Goal: Task Accomplishment & Management: Manage account settings

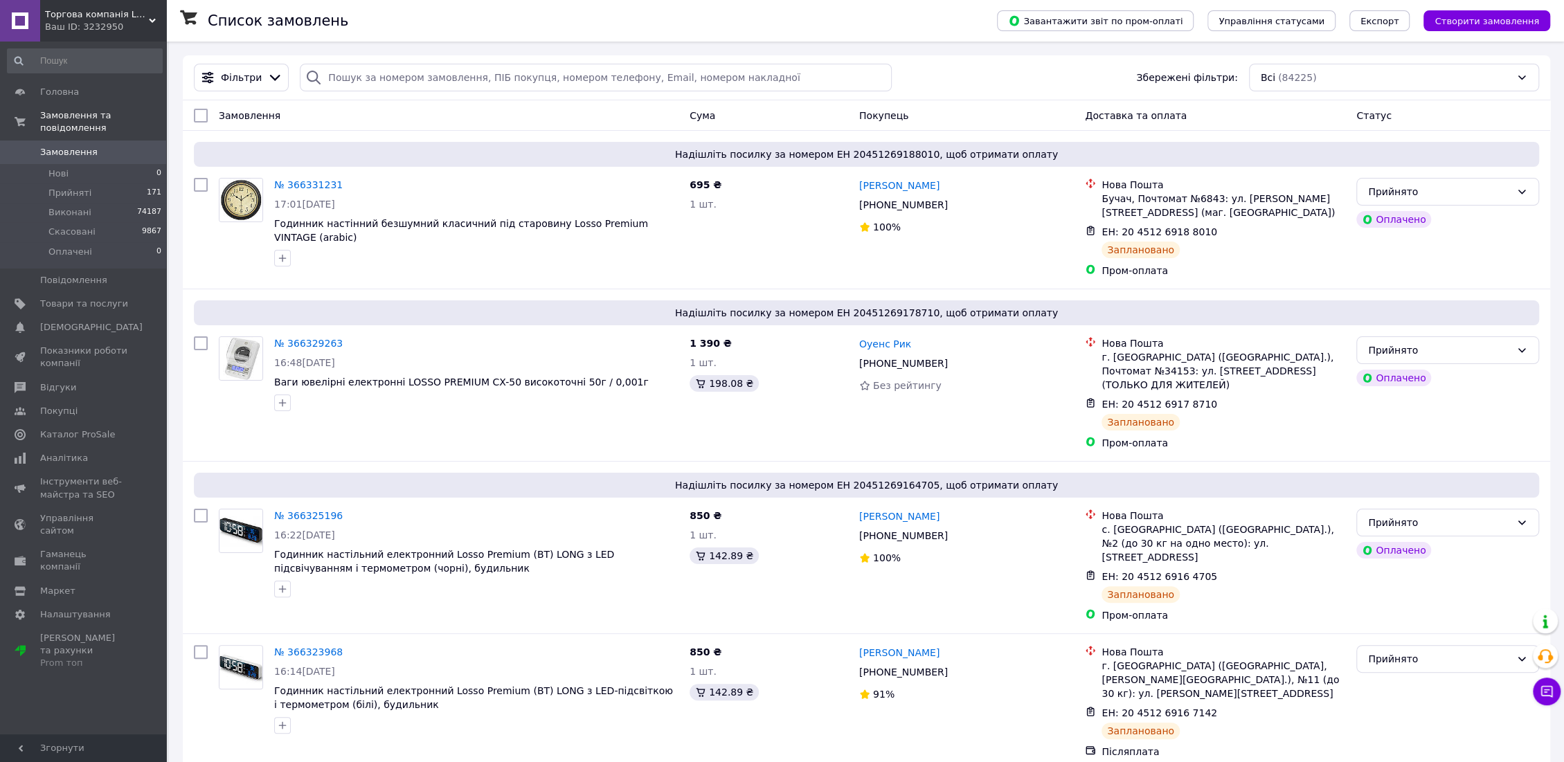
click at [94, 10] on span "Торгова компанія LOSSO" at bounding box center [97, 14] width 104 height 12
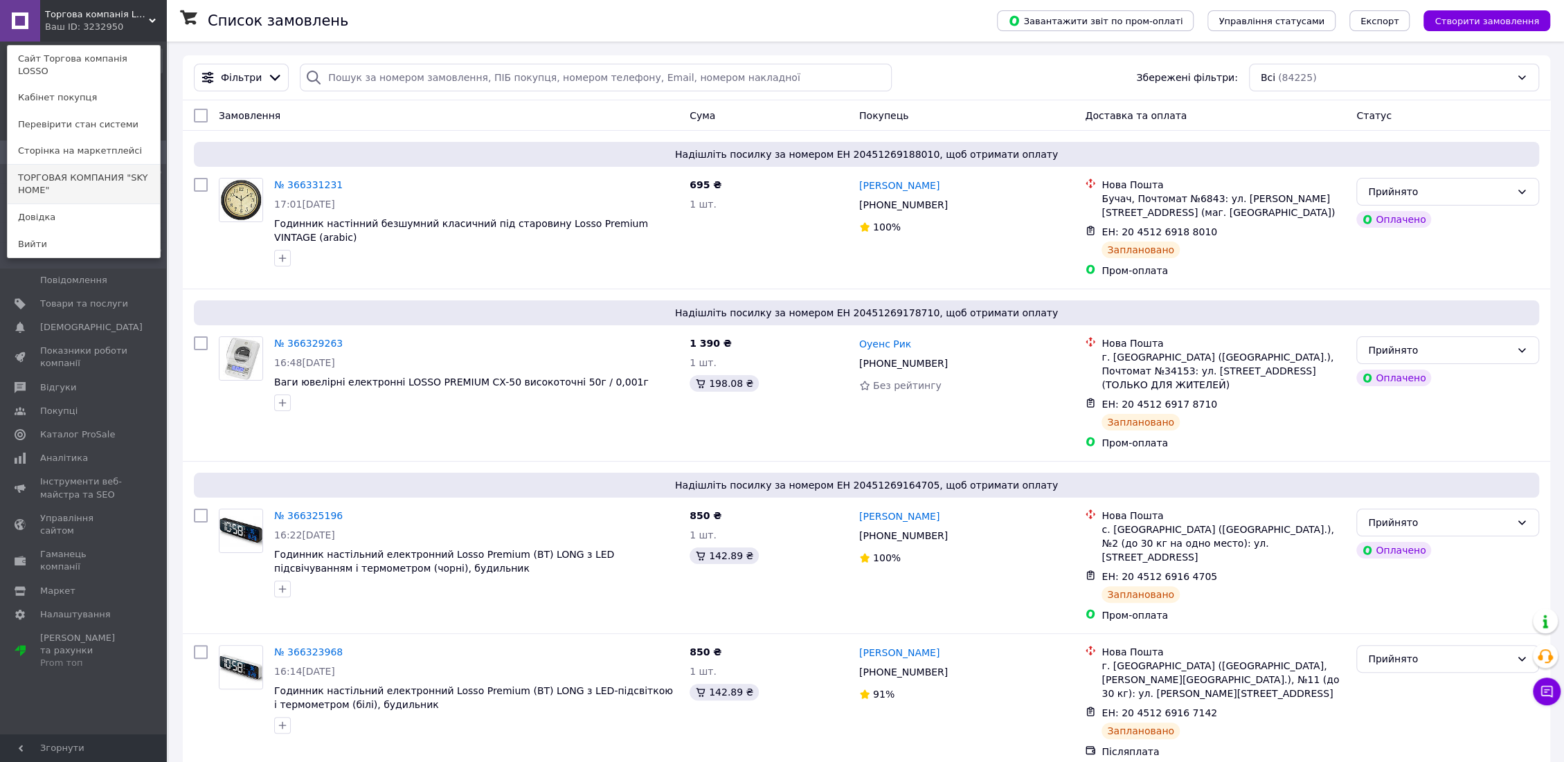
click at [89, 179] on link "ТОРГОВАЯ КОМПАНИЯ "SKY HOME"" at bounding box center [84, 184] width 152 height 39
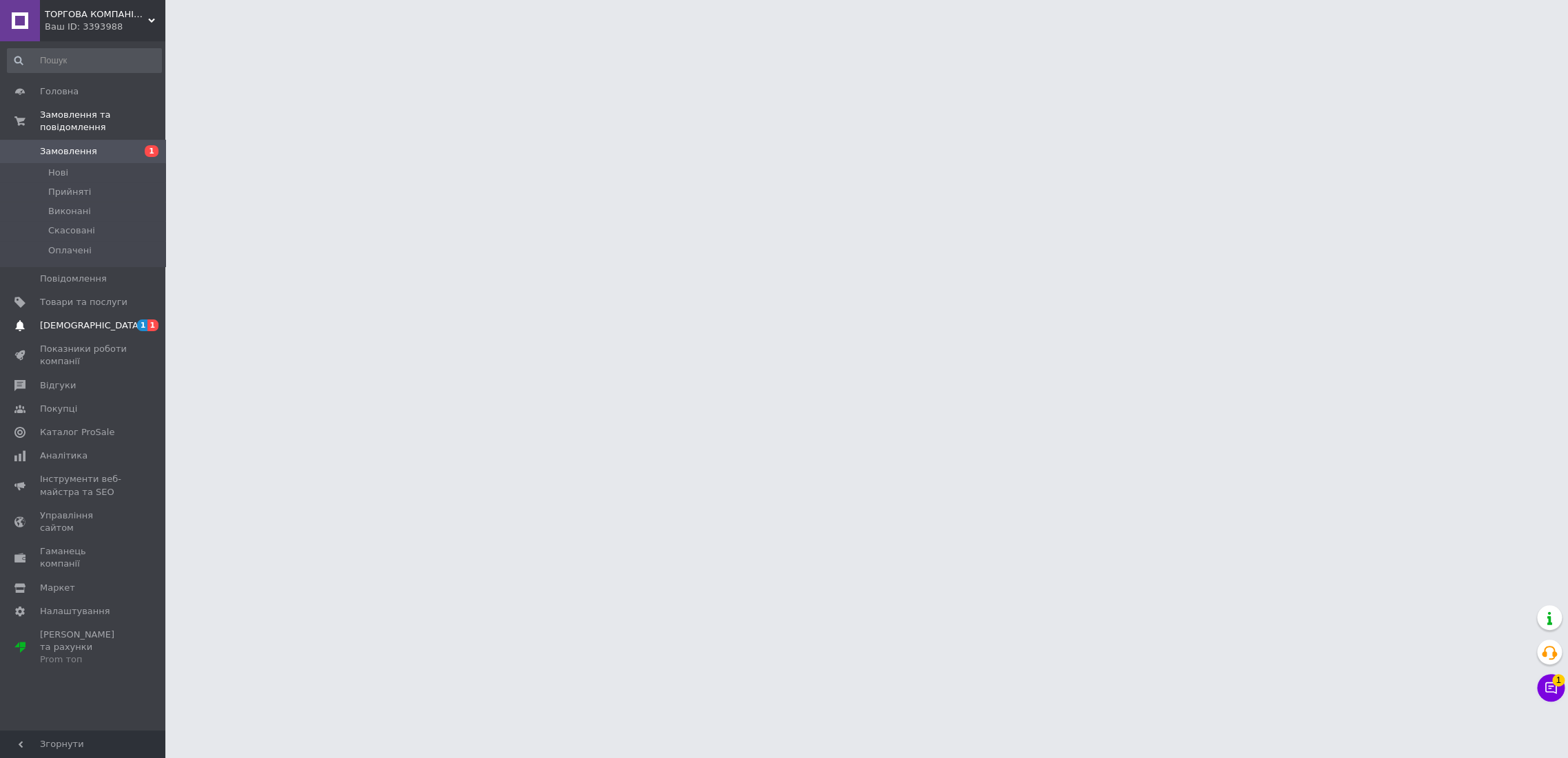
click at [96, 319] on span "[DEMOGRAPHIC_DATA]" at bounding box center [84, 325] width 88 height 12
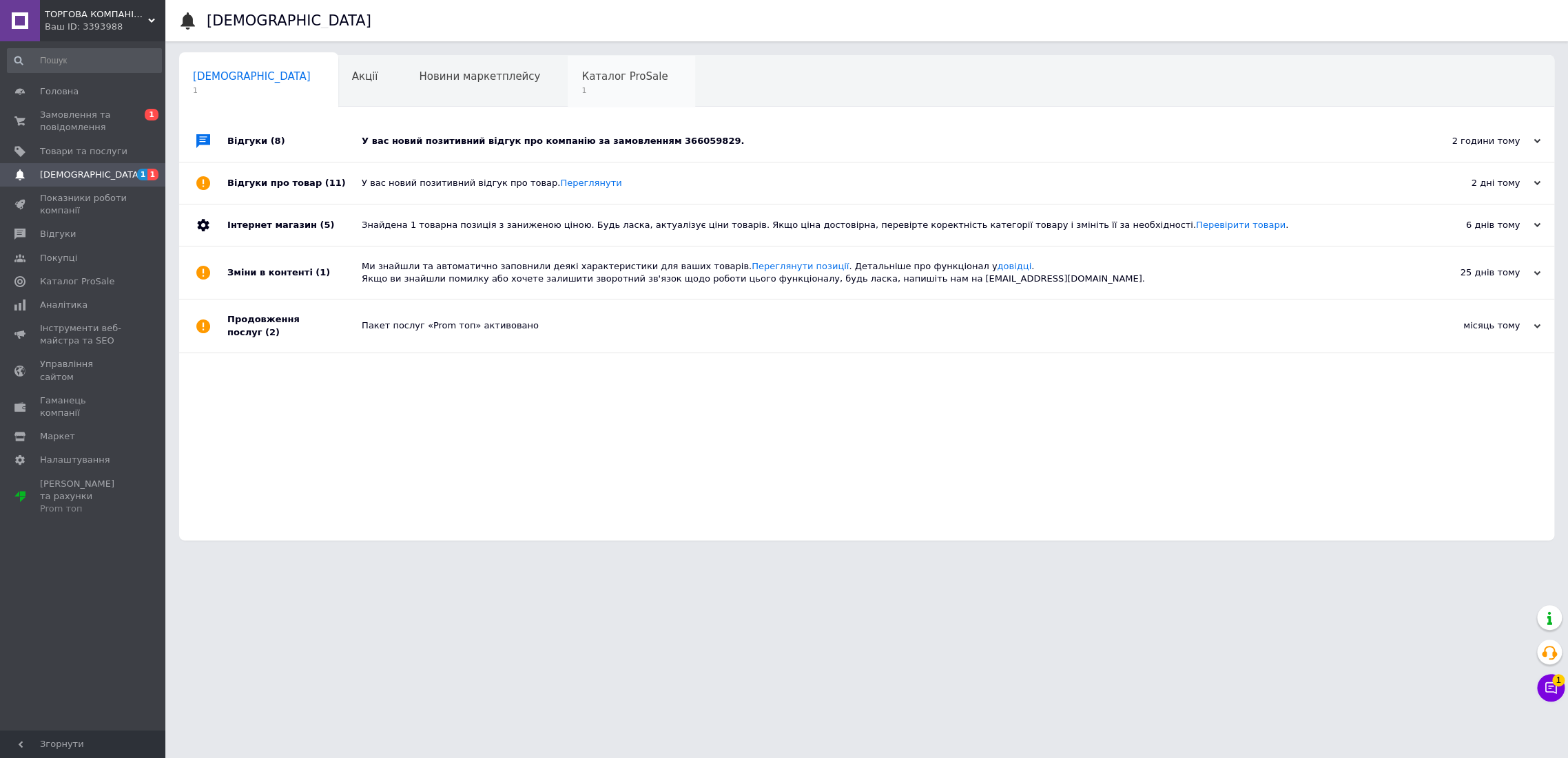
click at [581, 90] on span "1" at bounding box center [624, 91] width 87 height 10
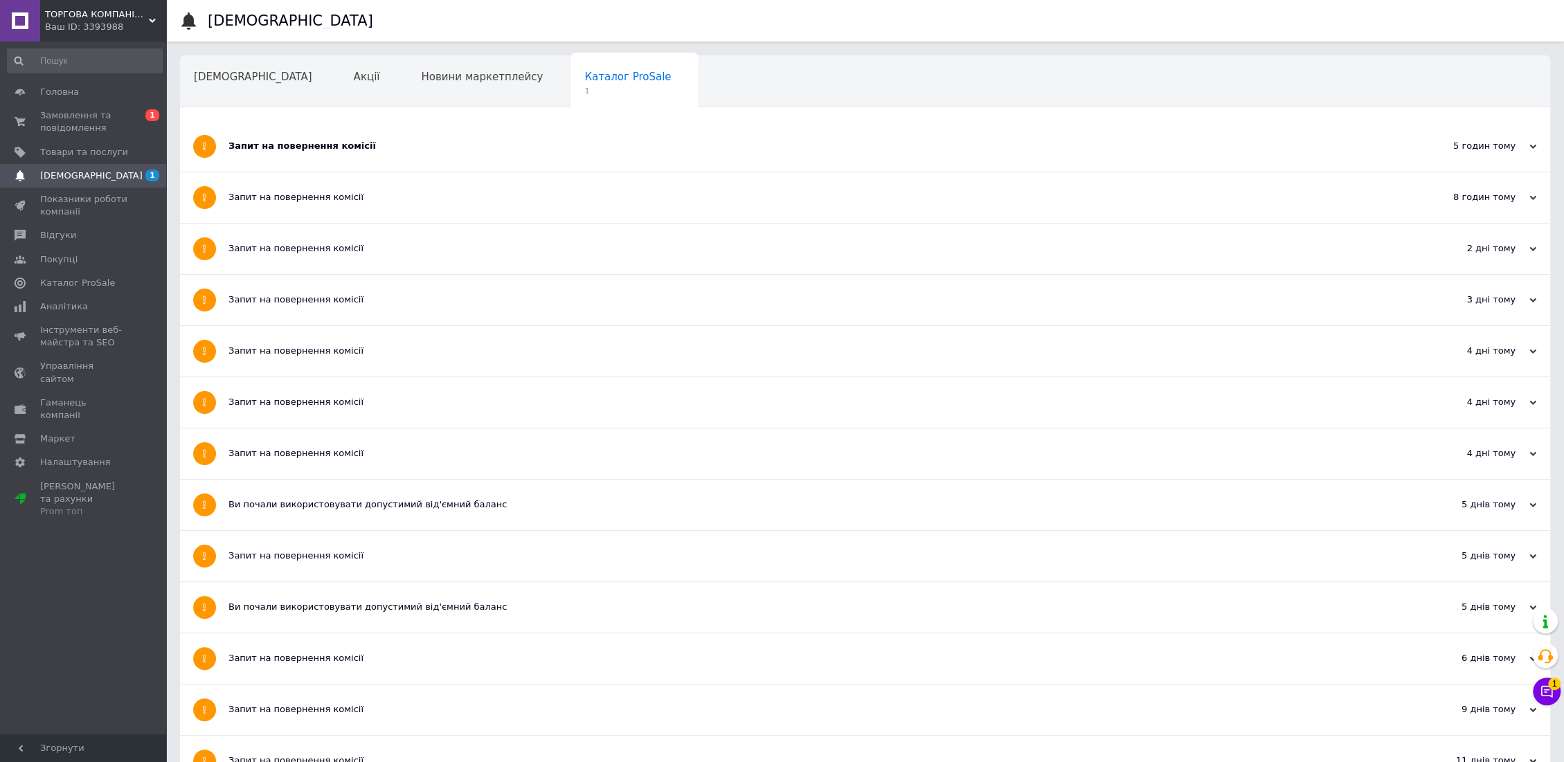
click at [266, 148] on div "Запит на повернення комісії" at bounding box center [812, 146] width 1169 height 12
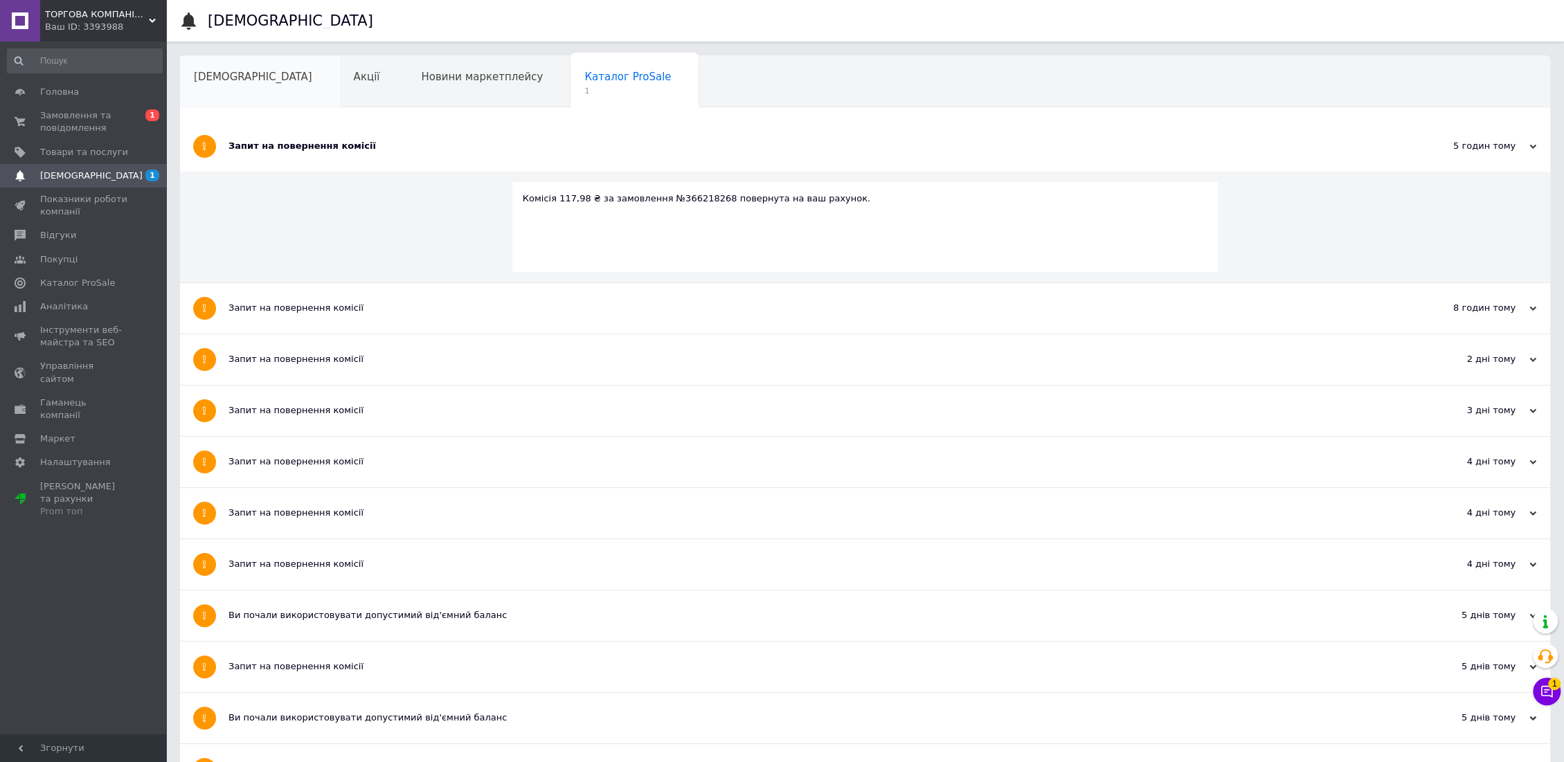
click at [204, 72] on span "[DEMOGRAPHIC_DATA]" at bounding box center [253, 77] width 118 height 12
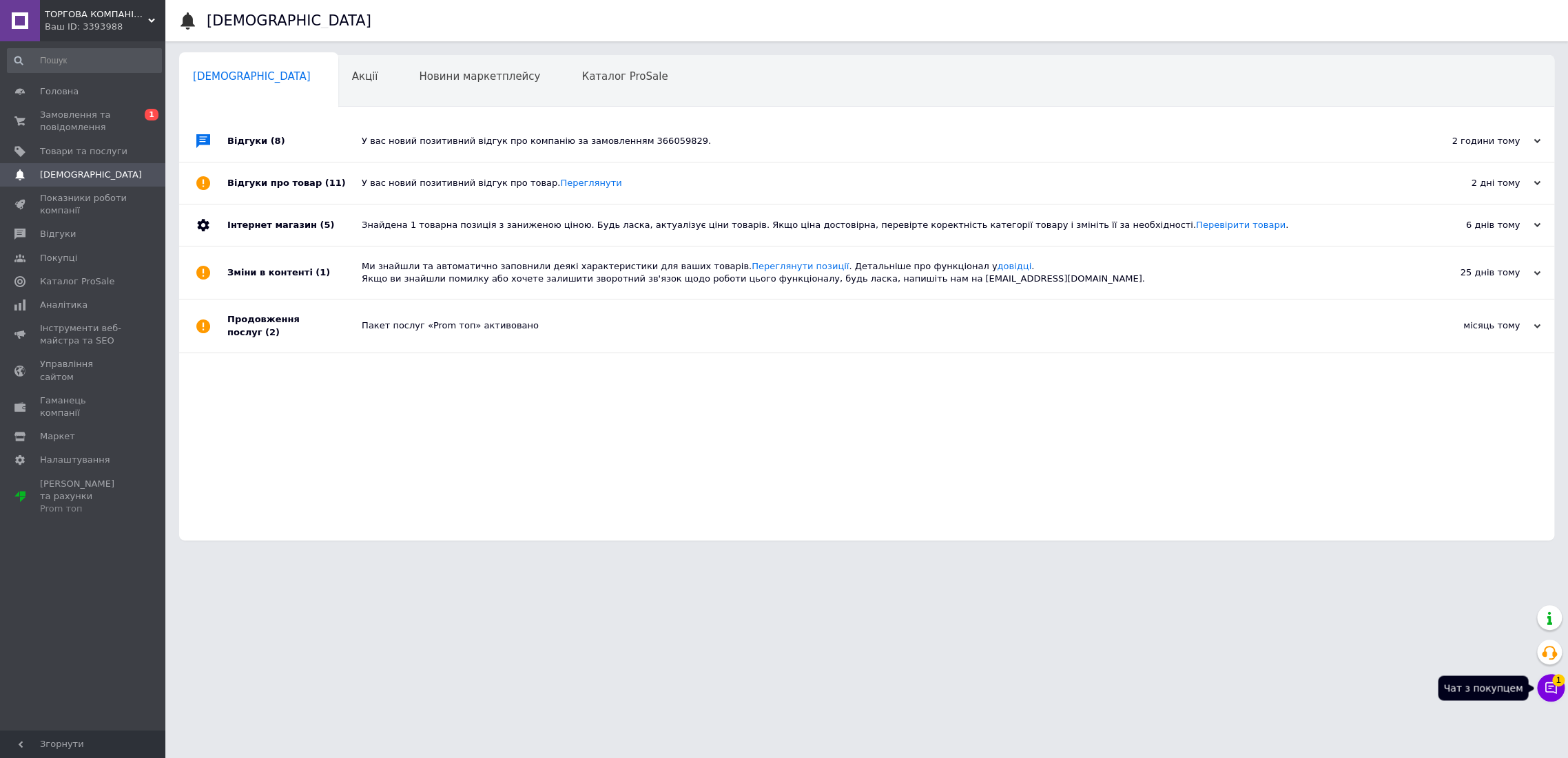
click at [1543, 688] on icon at bounding box center [1550, 688] width 14 height 14
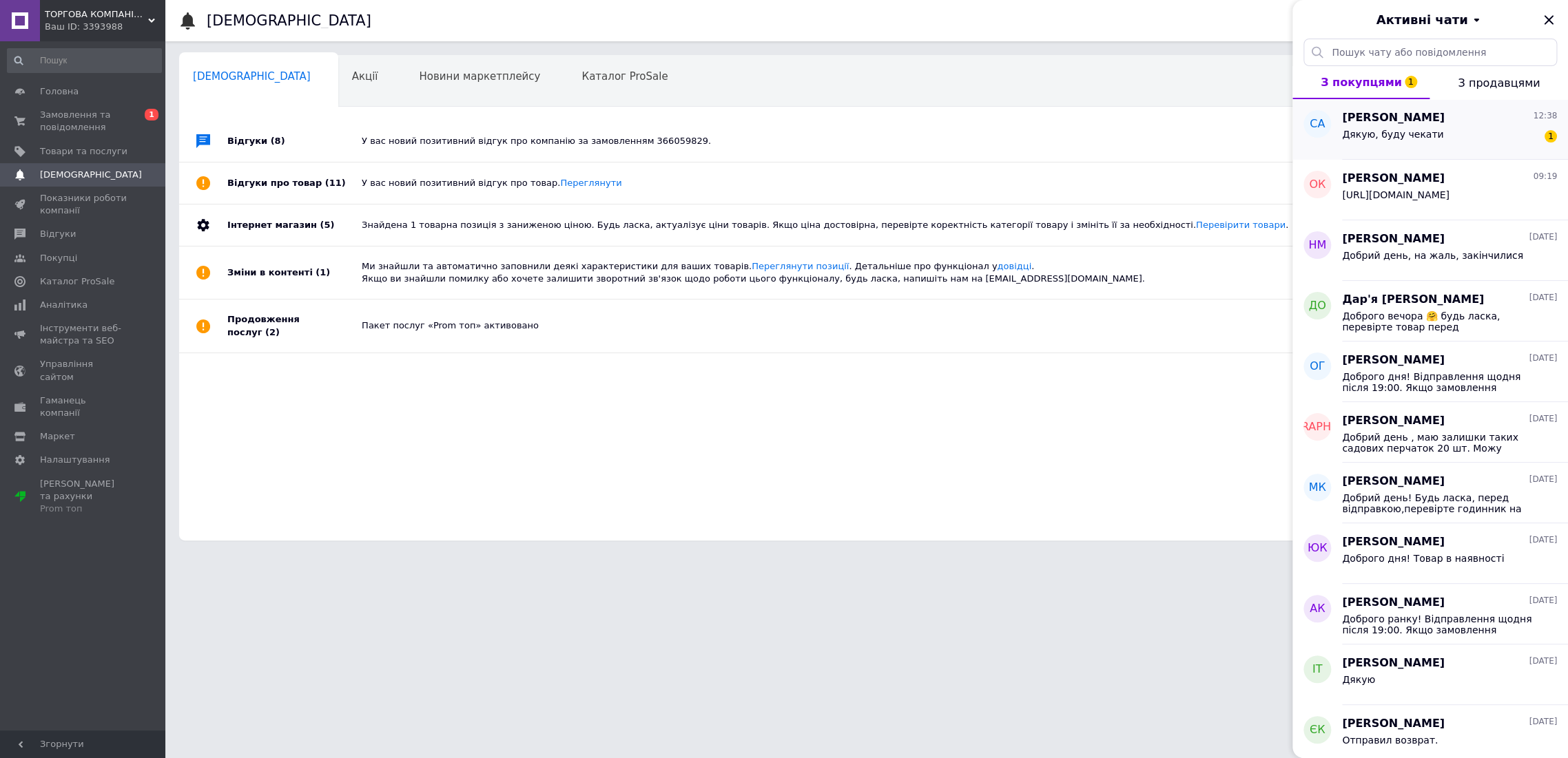
click at [1466, 138] on div "Дякую, буду чекати 1" at bounding box center [1449, 137] width 215 height 22
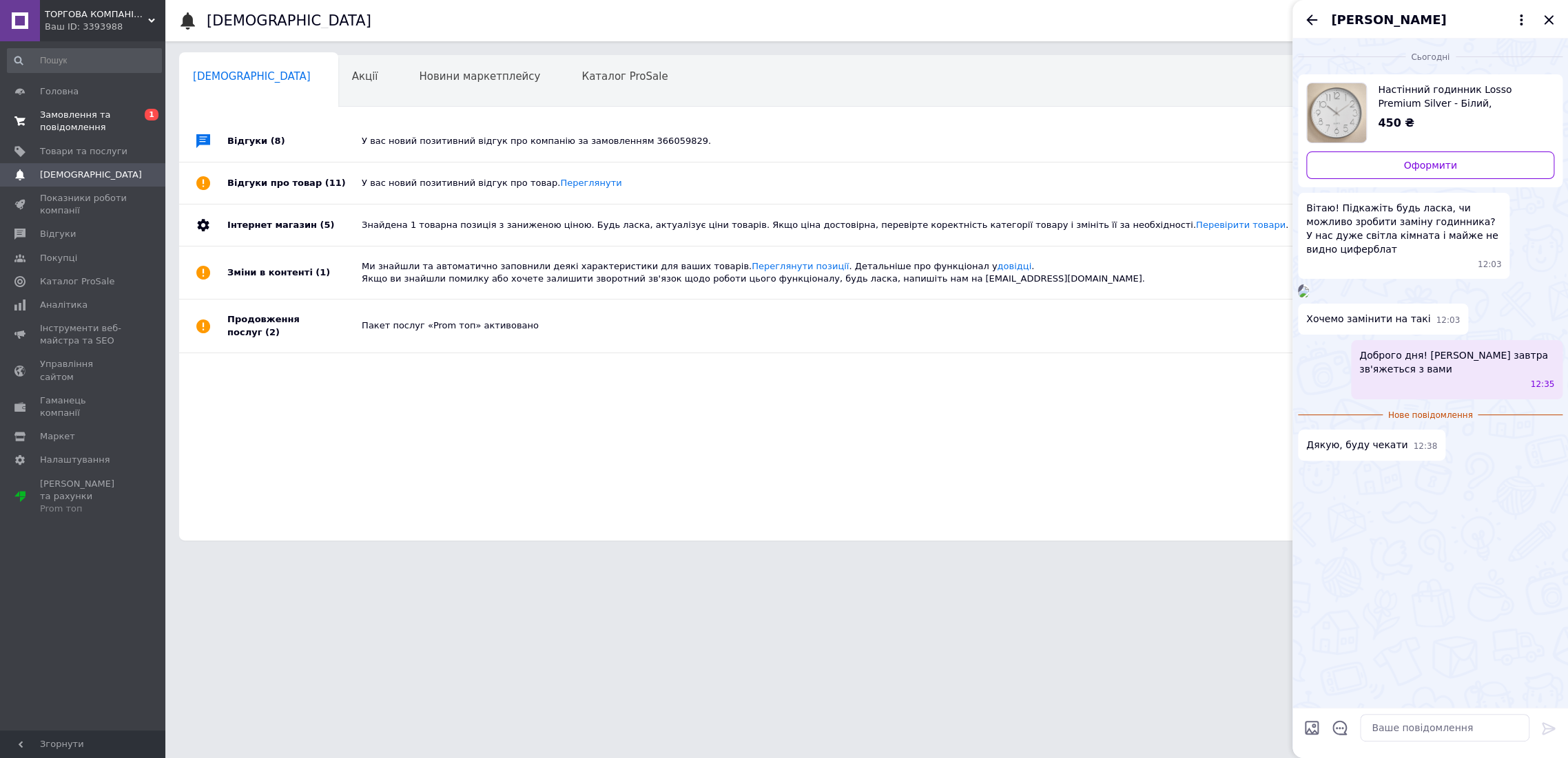
click at [69, 110] on span "Замовлення та повідомлення" at bounding box center [84, 120] width 88 height 25
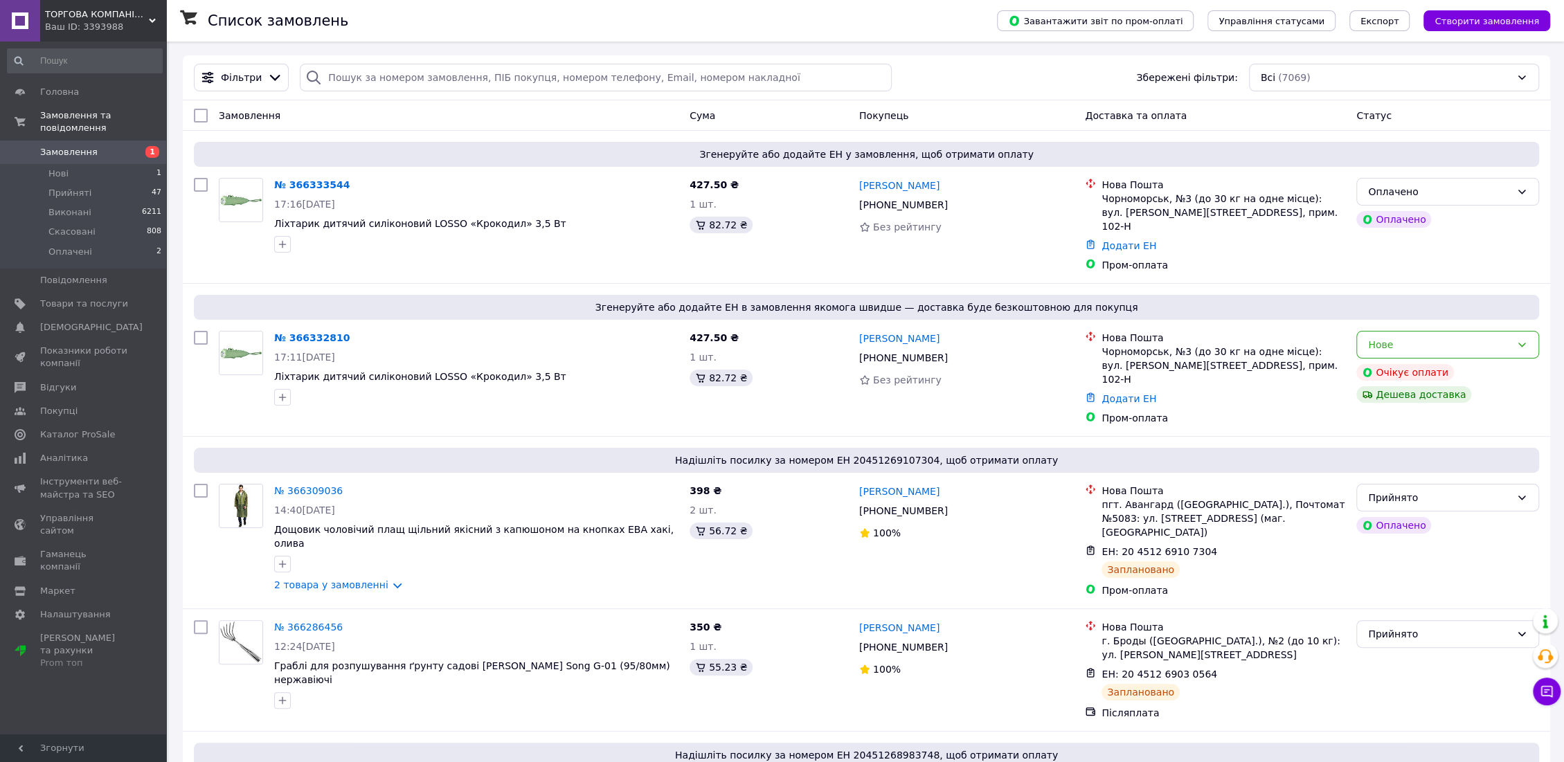
click at [111, 21] on div "Ваш ID: 3393988" at bounding box center [105, 27] width 121 height 12
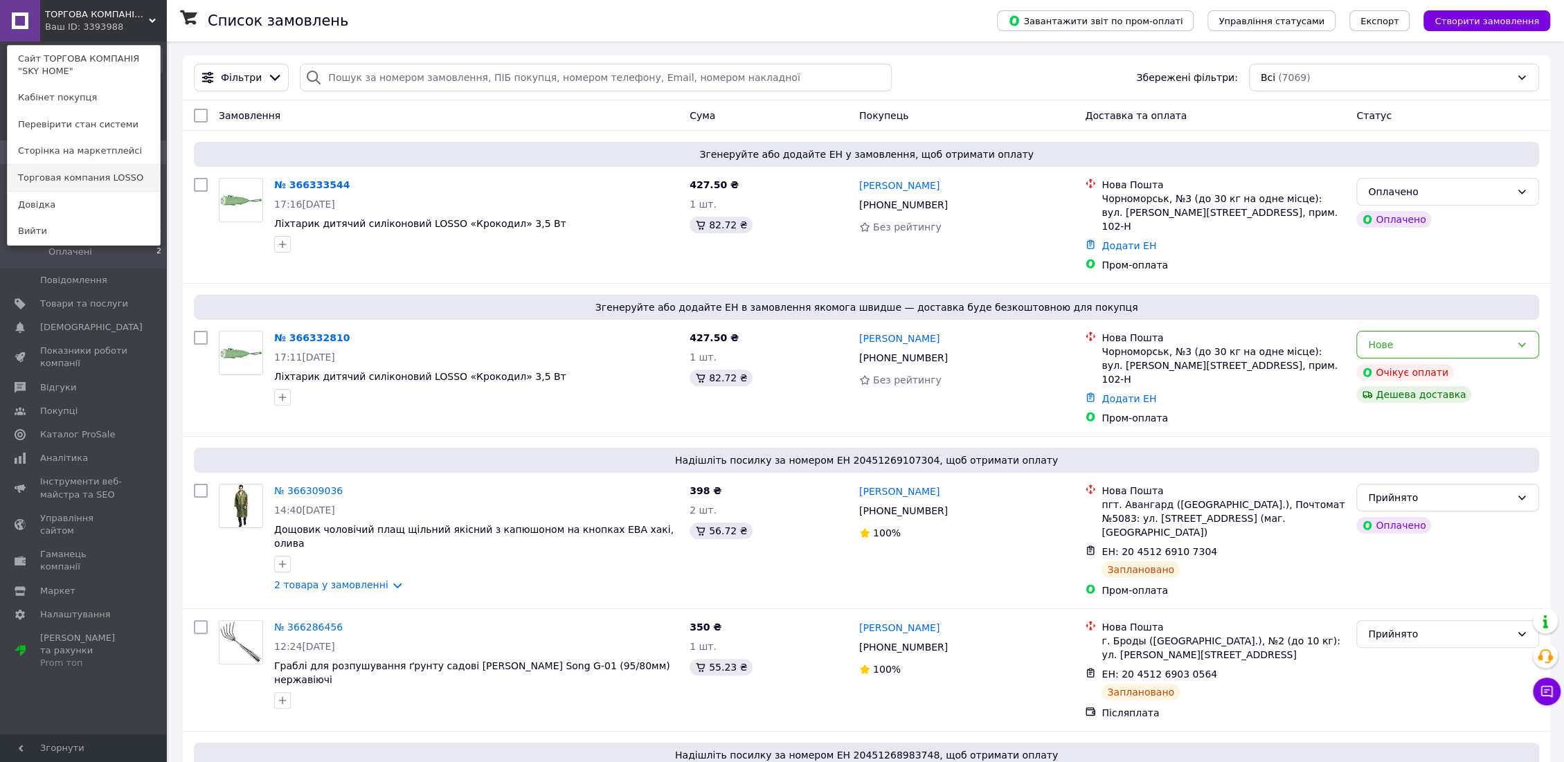
click at [72, 172] on link "Торговая компания LOSSO" at bounding box center [84, 178] width 152 height 26
